Goal: Communication & Community: Answer question/provide support

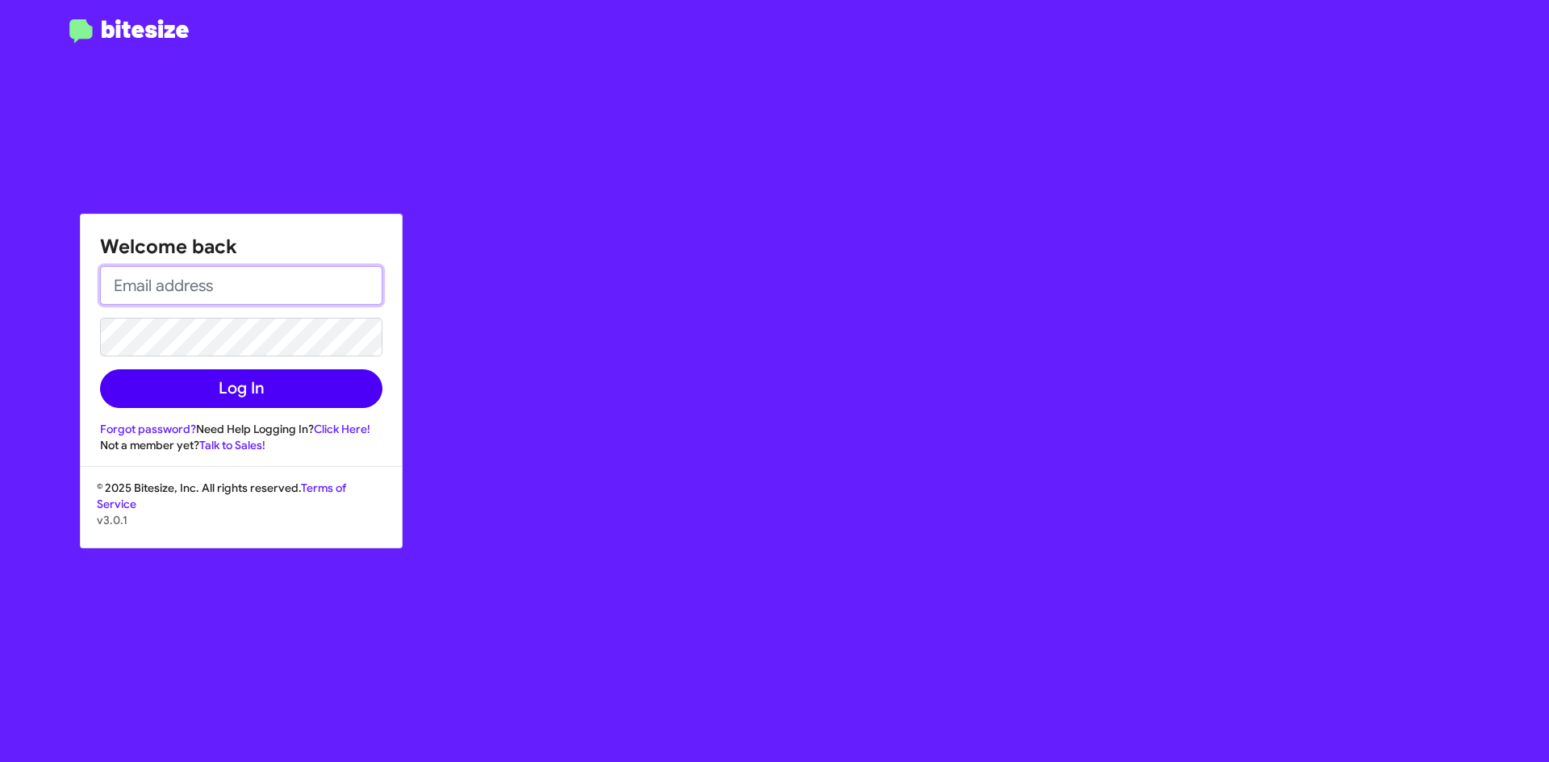
type input "[EMAIL_ADDRESS][DOMAIN_NAME]"
click at [255, 395] on button "Log In" at bounding box center [241, 388] width 282 height 39
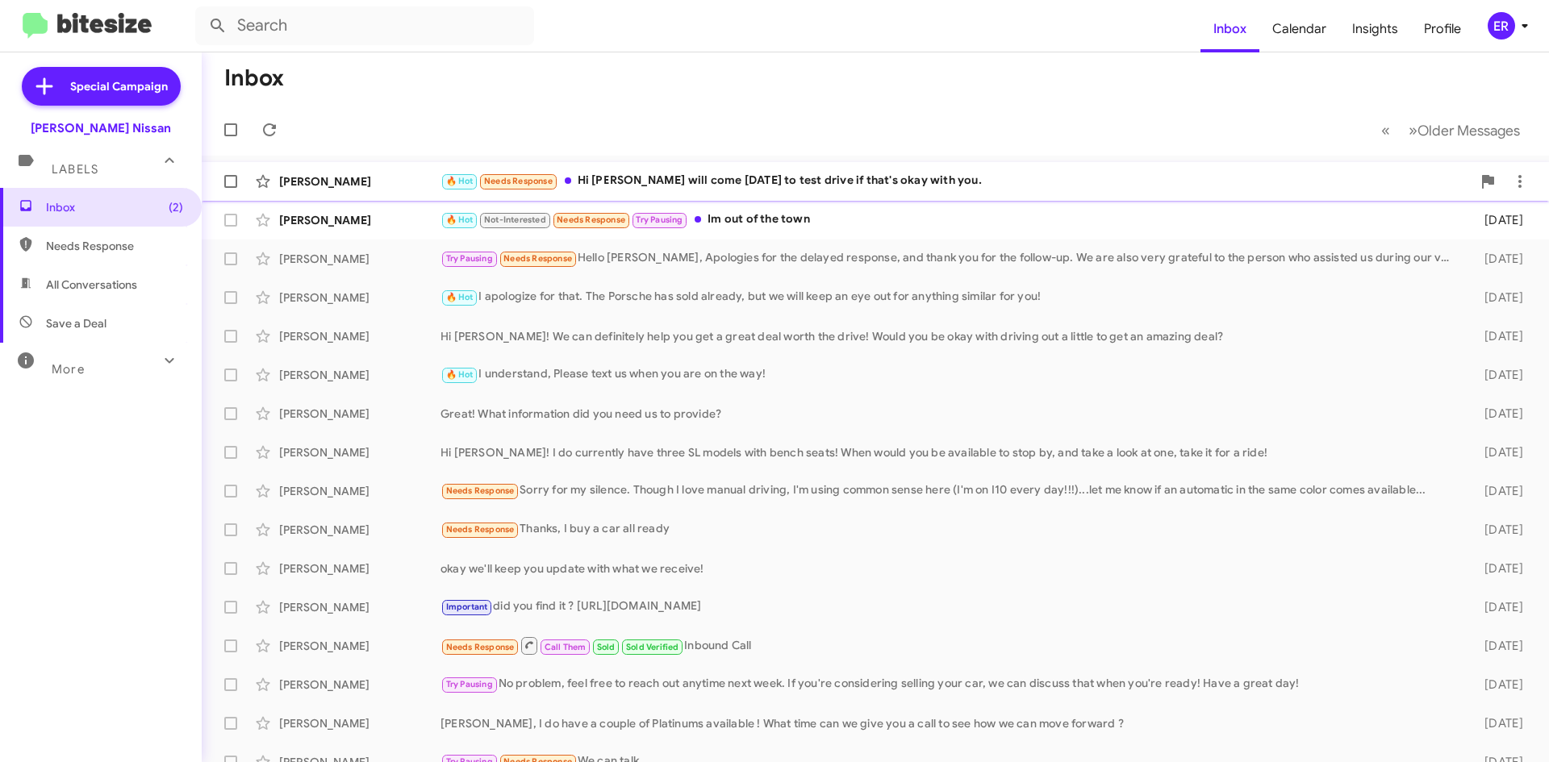
click at [641, 172] on div "🔥 Hot Needs Response Hi [PERSON_NAME] I will come [DATE] to test drive if that'…" at bounding box center [955, 181] width 1031 height 19
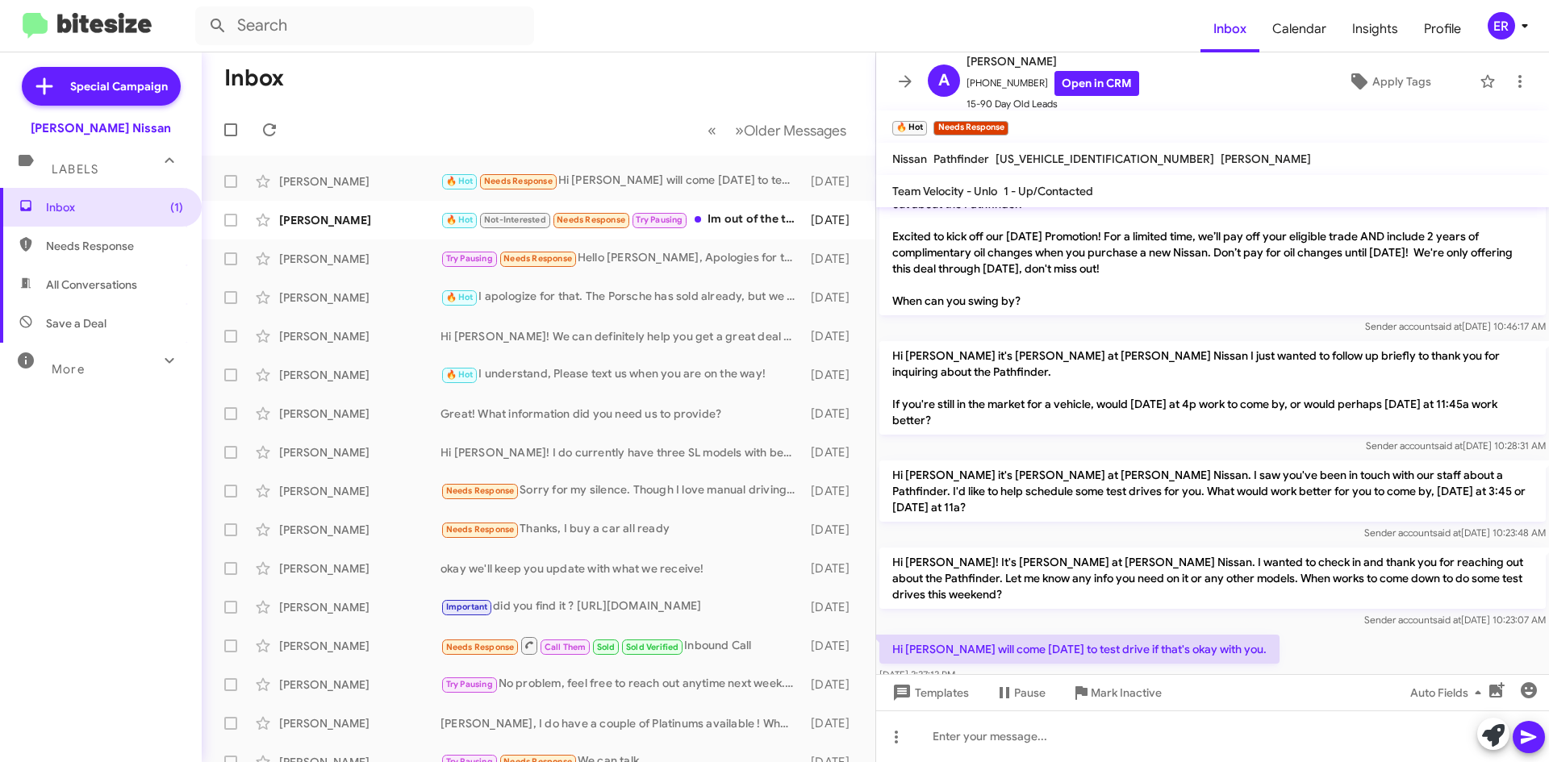
scroll to position [402, 0]
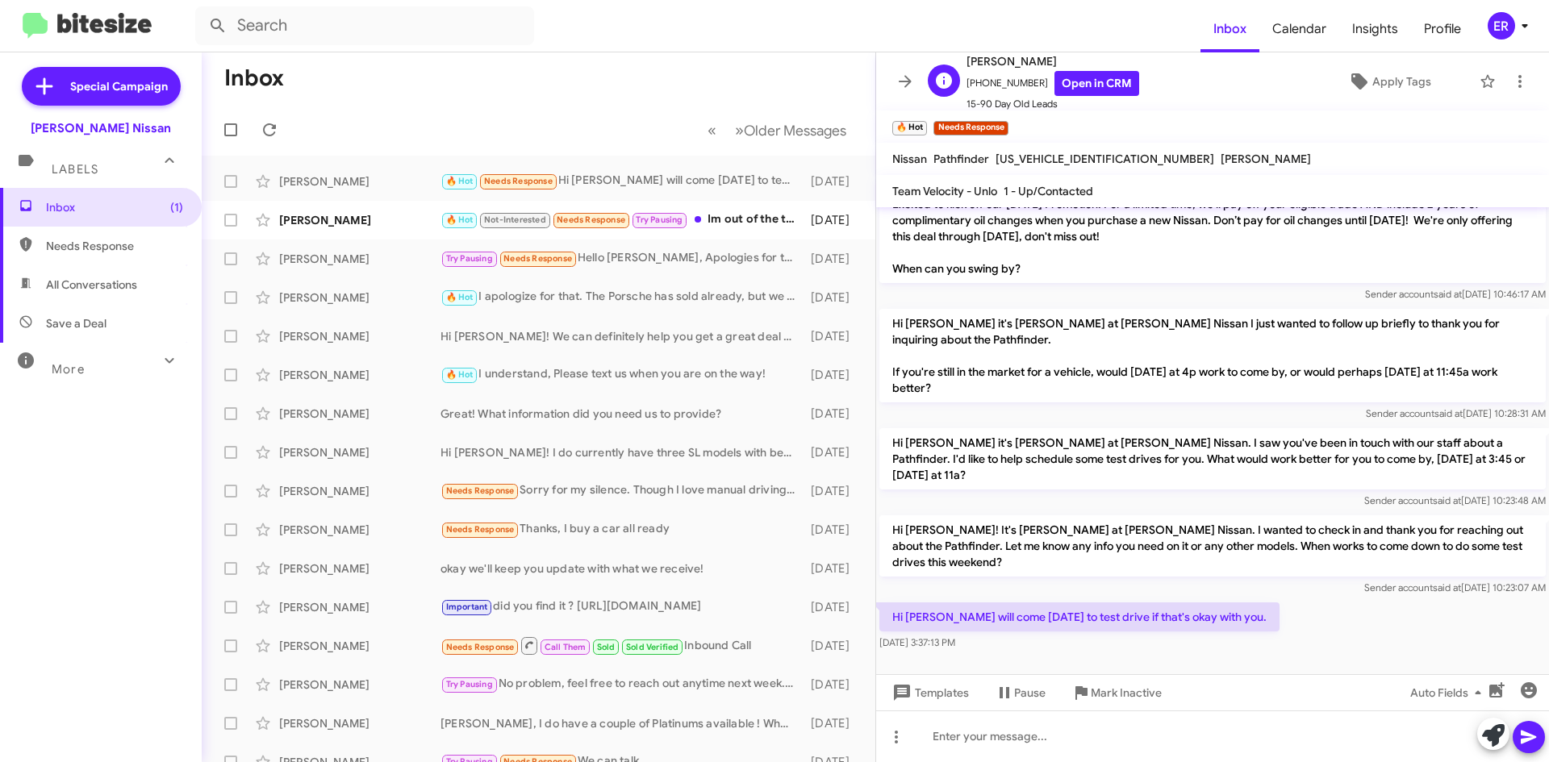
click at [1069, 64] on span "[PERSON_NAME]" at bounding box center [1052, 61] width 173 height 19
click at [1065, 80] on link "Open in CRM" at bounding box center [1096, 83] width 85 height 25
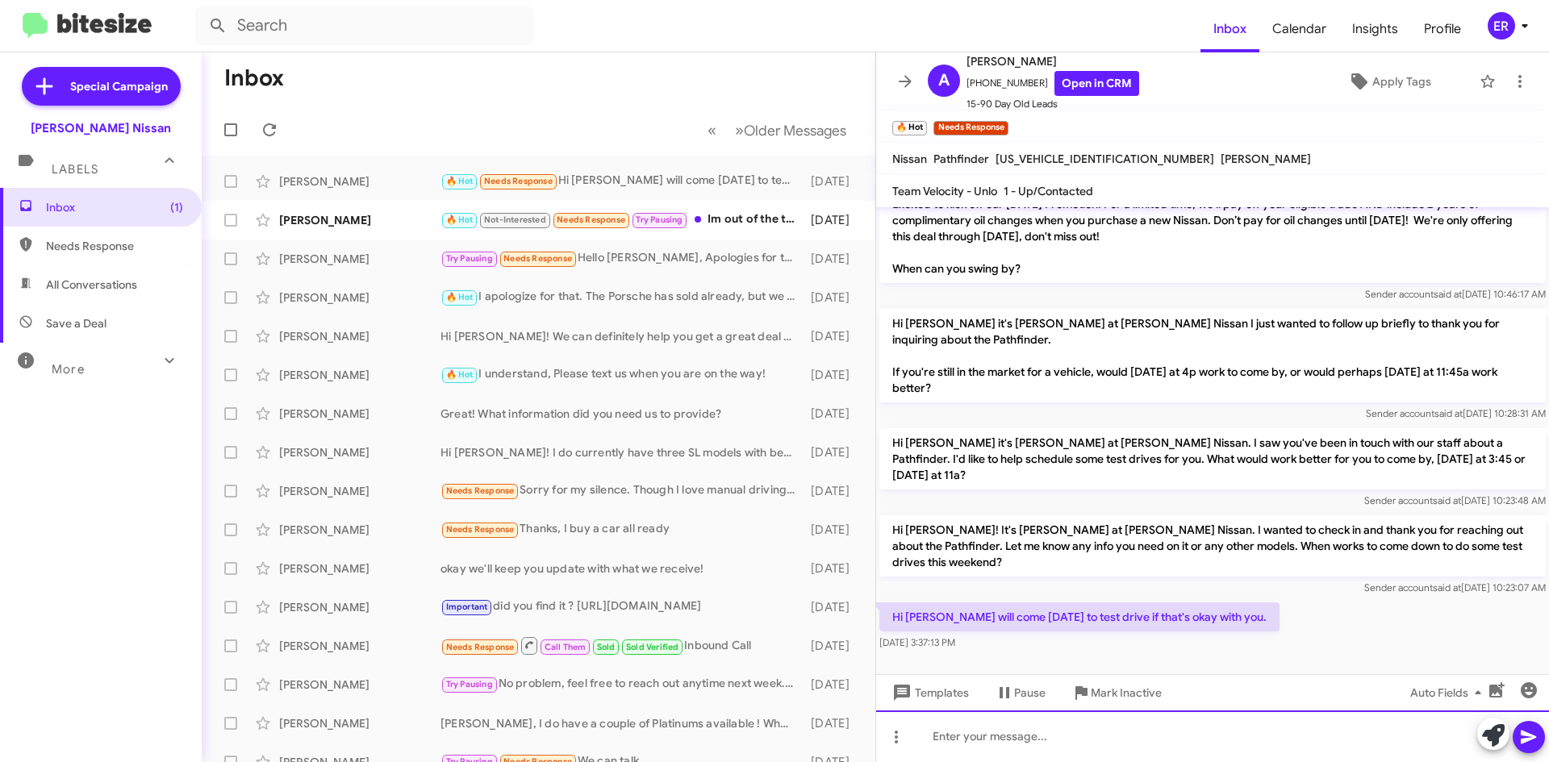
click at [941, 736] on div at bounding box center [1212, 737] width 673 height 52
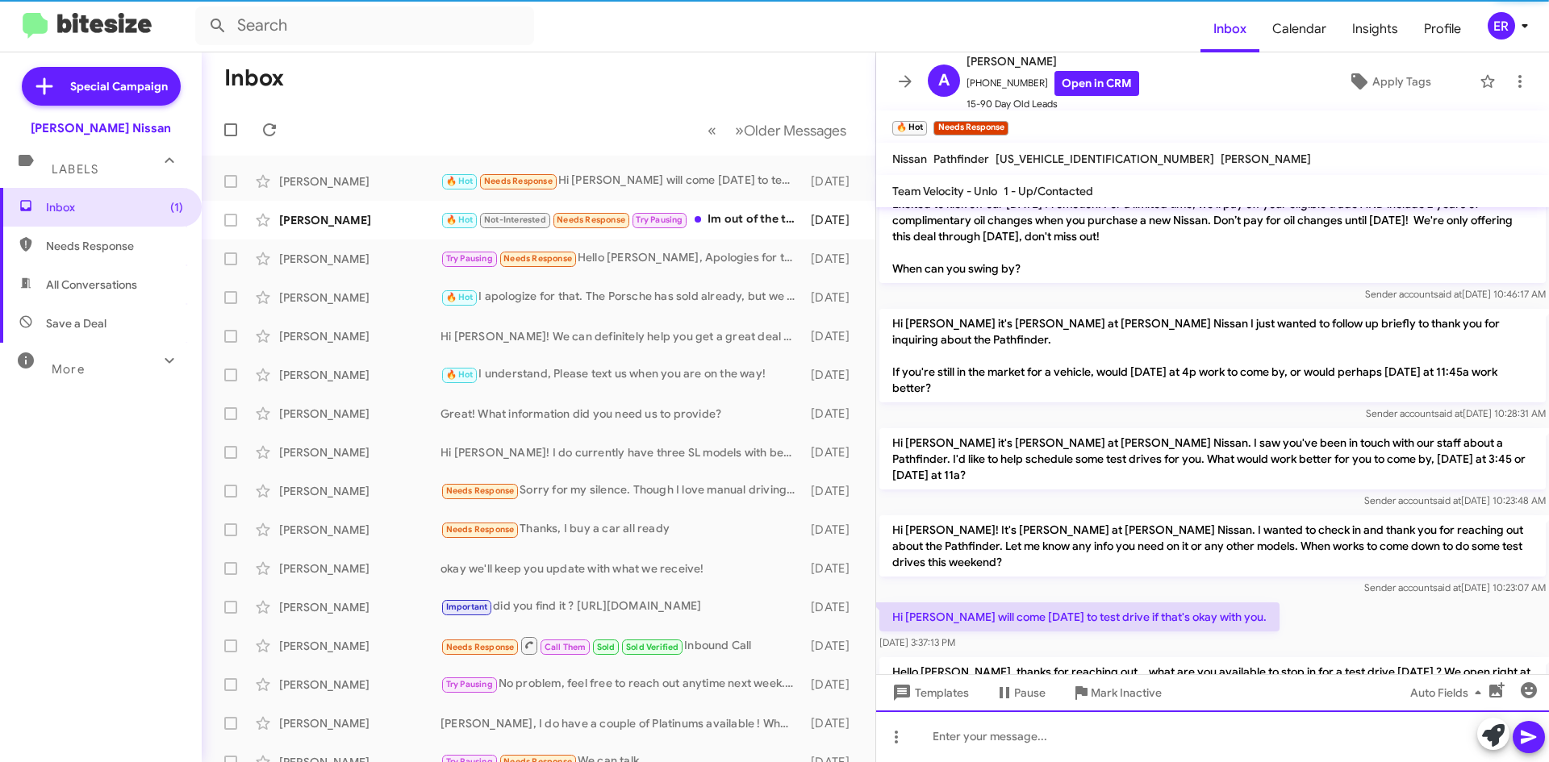
scroll to position [0, 0]
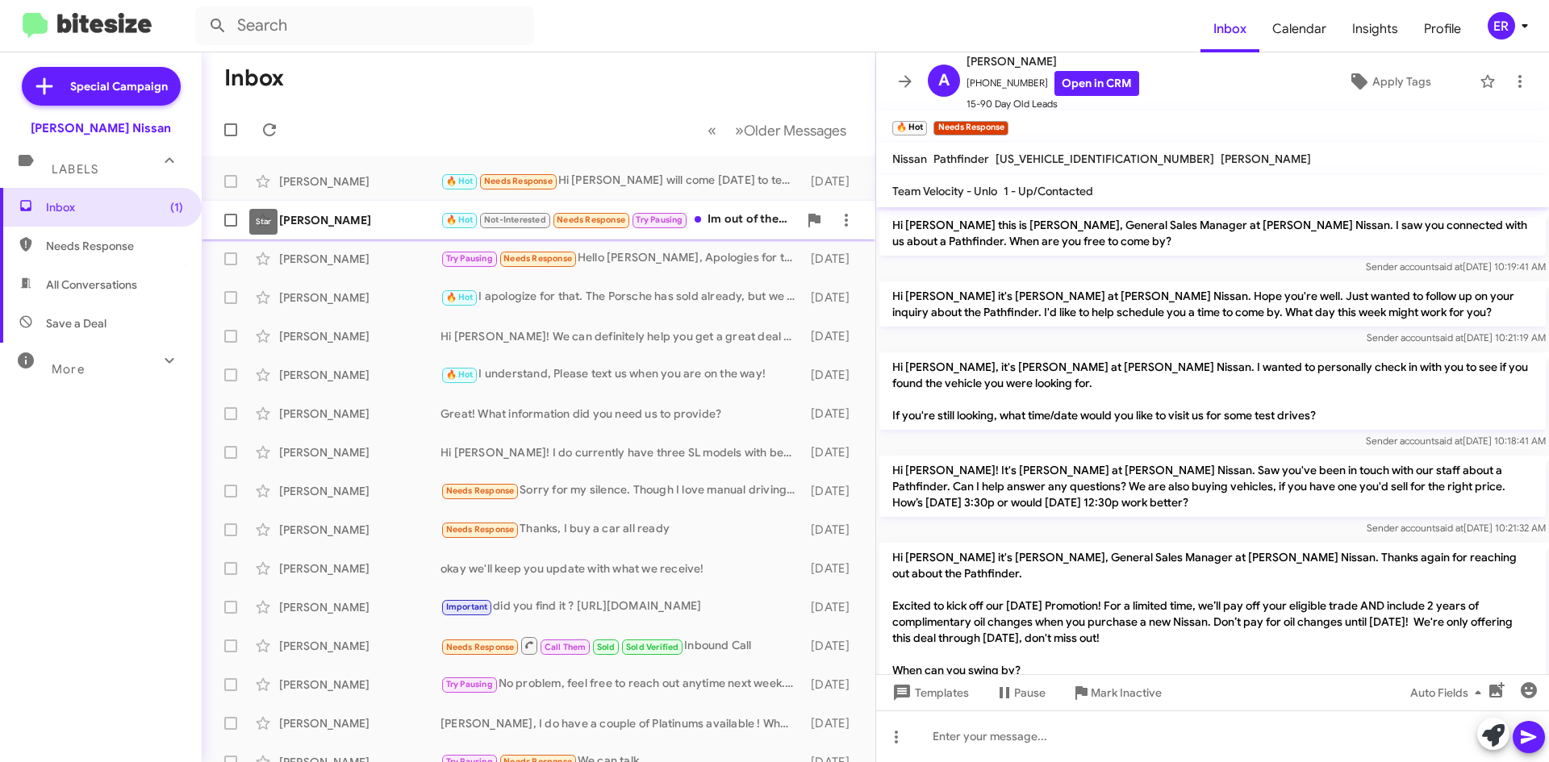
click at [314, 207] on div "[PERSON_NAME] 🔥 Hot Not-Interested Needs Response Try Pausing Im out of the tow…" at bounding box center [539, 220] width 648 height 32
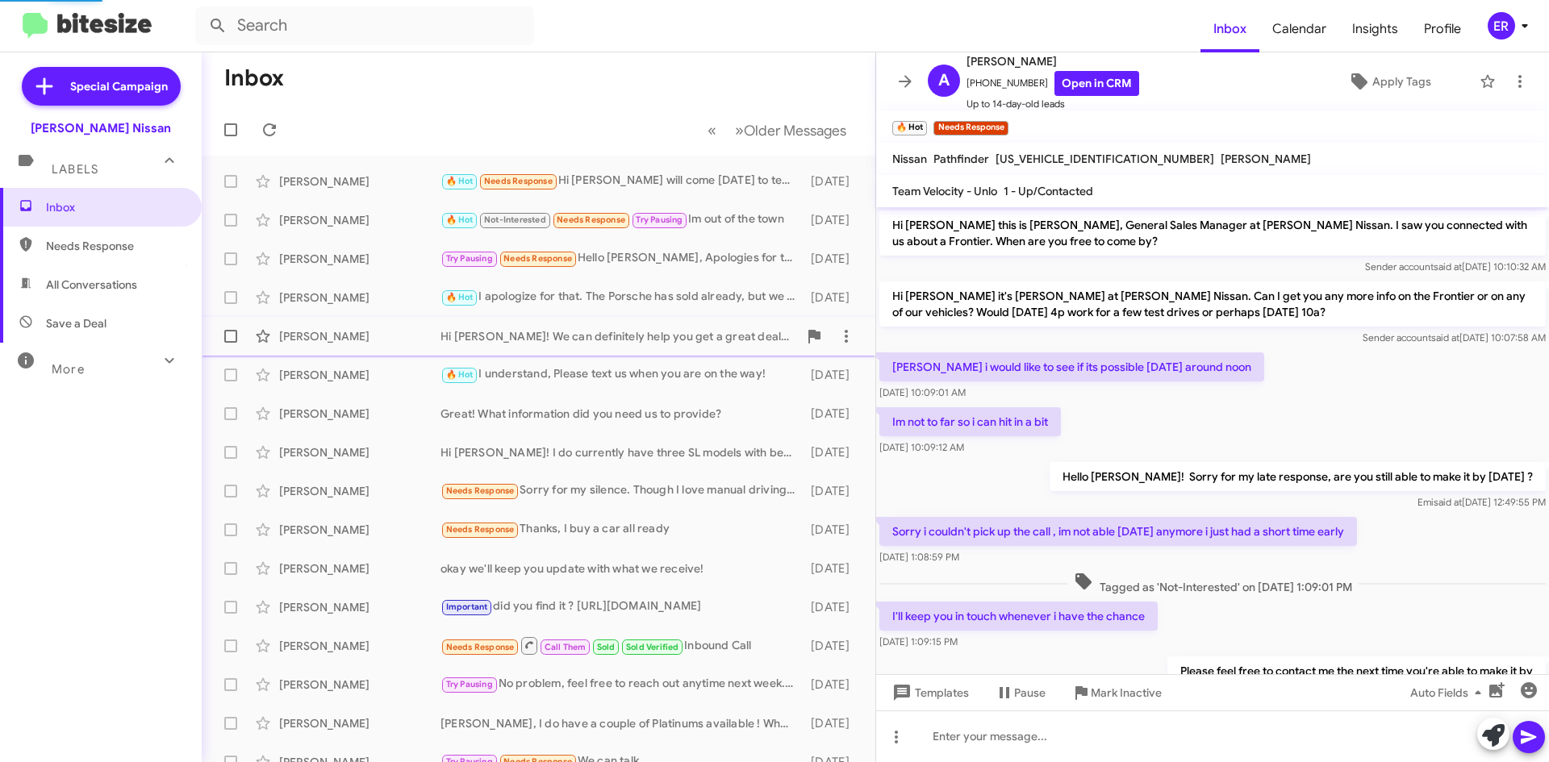
scroll to position [247, 0]
